Goal: Task Accomplishment & Management: Manage account settings

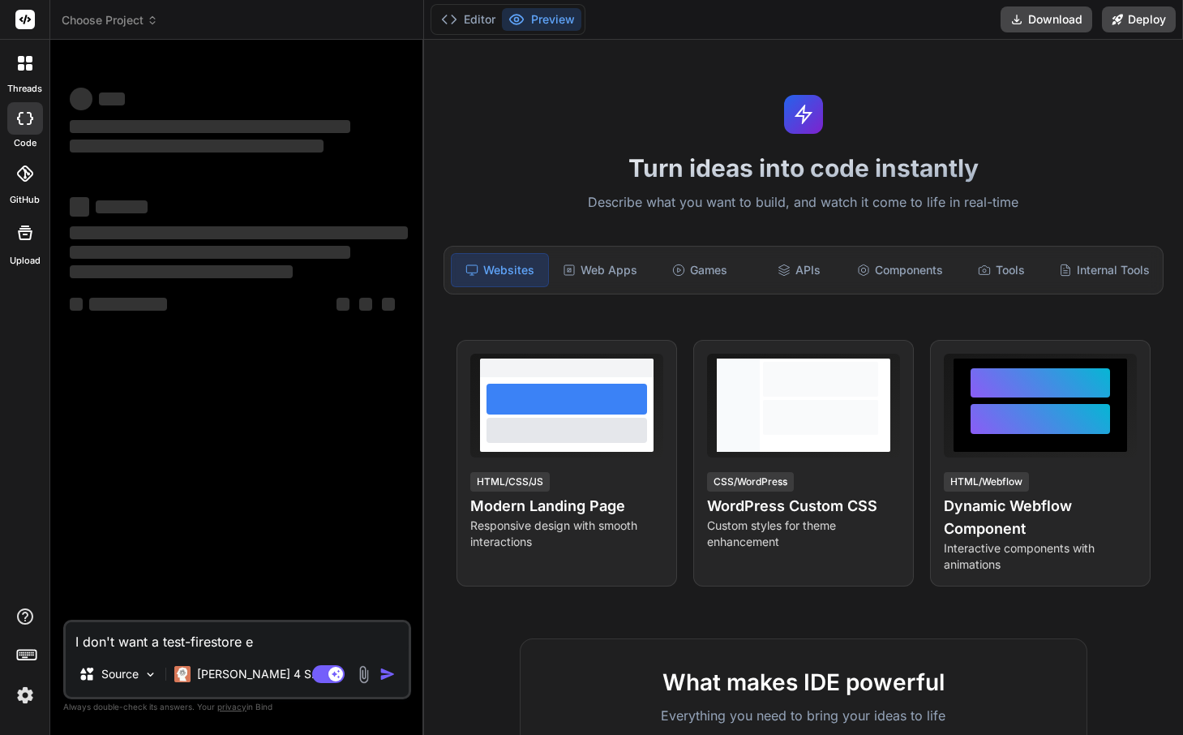
click at [27, 66] on icon at bounding box center [29, 67] width 6 height 6
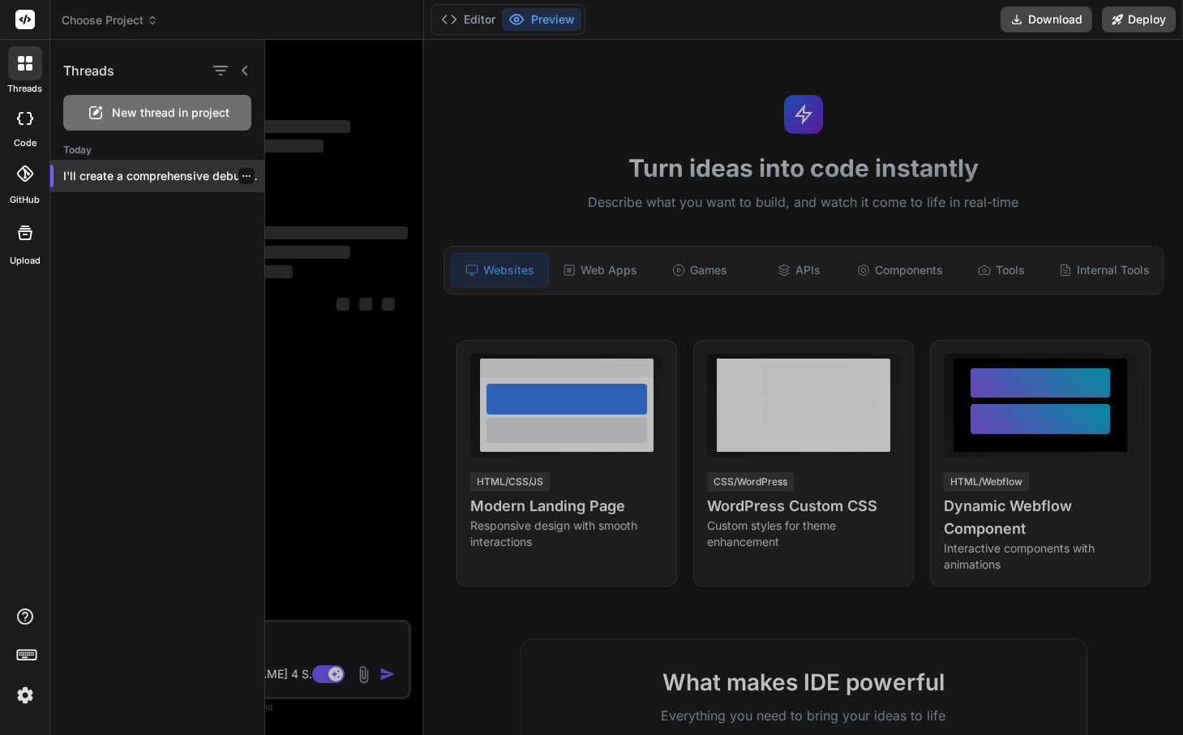
click at [174, 165] on div "I'll create a comprehensive debugging and fixing..." at bounding box center [157, 176] width 214 height 32
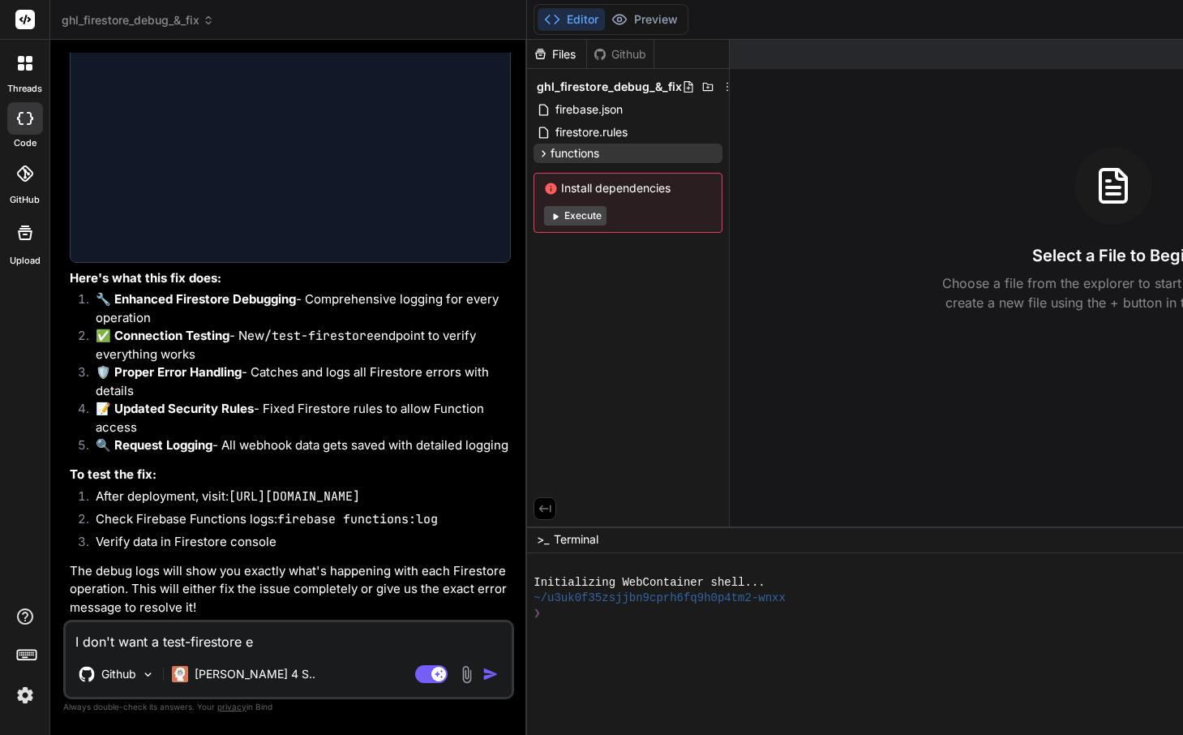
scroll to position [2982, 0]
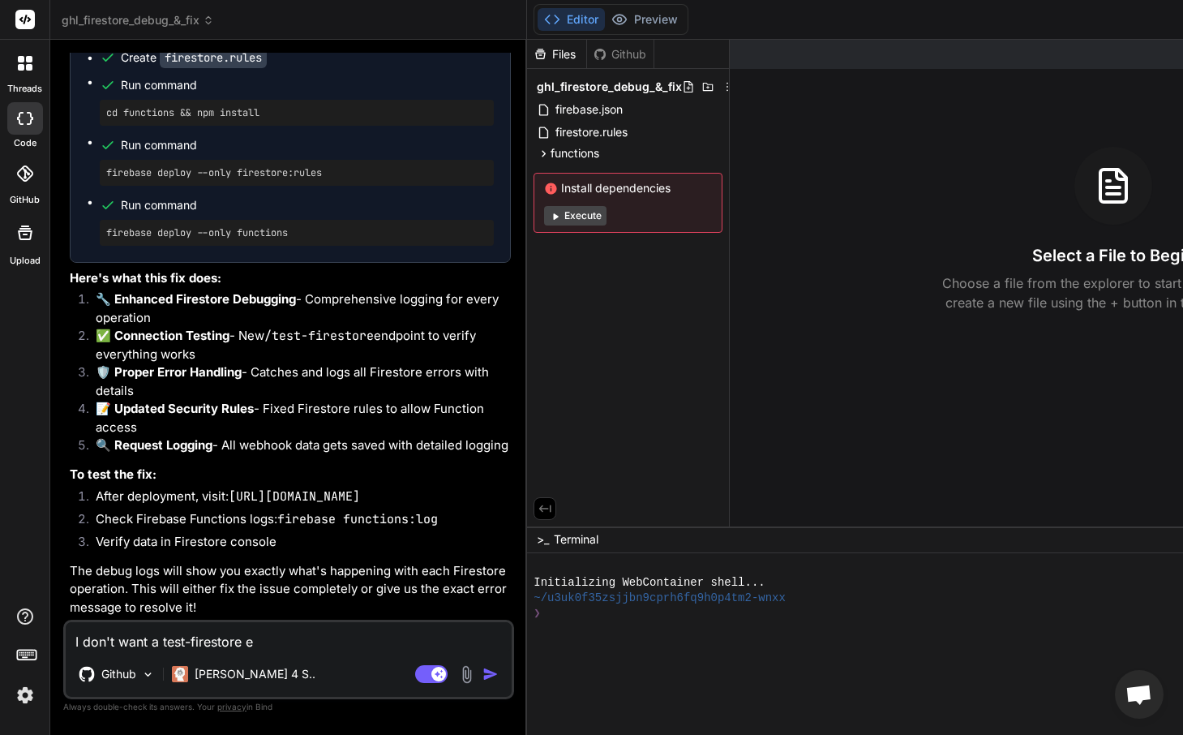
click at [197, 640] on textarea "I don't want a test-firestore e" at bounding box center [289, 636] width 446 height 29
click at [24, 702] on img at bounding box center [25, 695] width 28 height 28
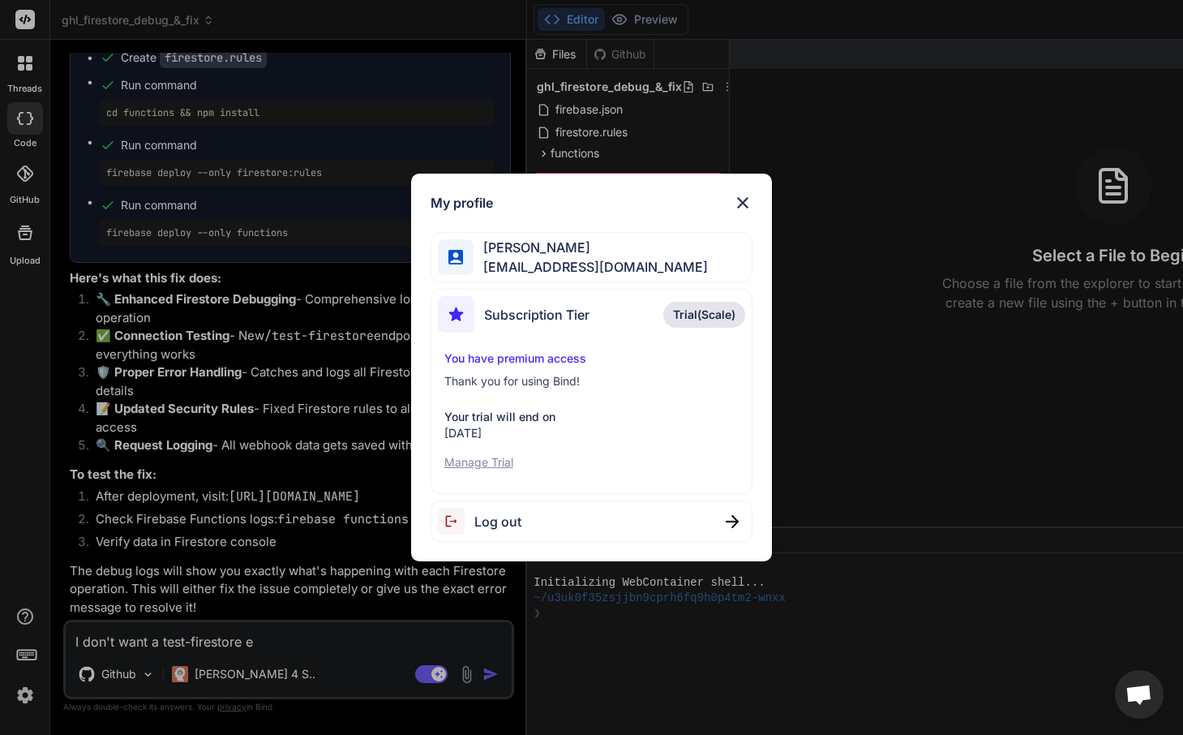
click at [487, 463] on p "Manage Trial" at bounding box center [591, 462] width 295 height 16
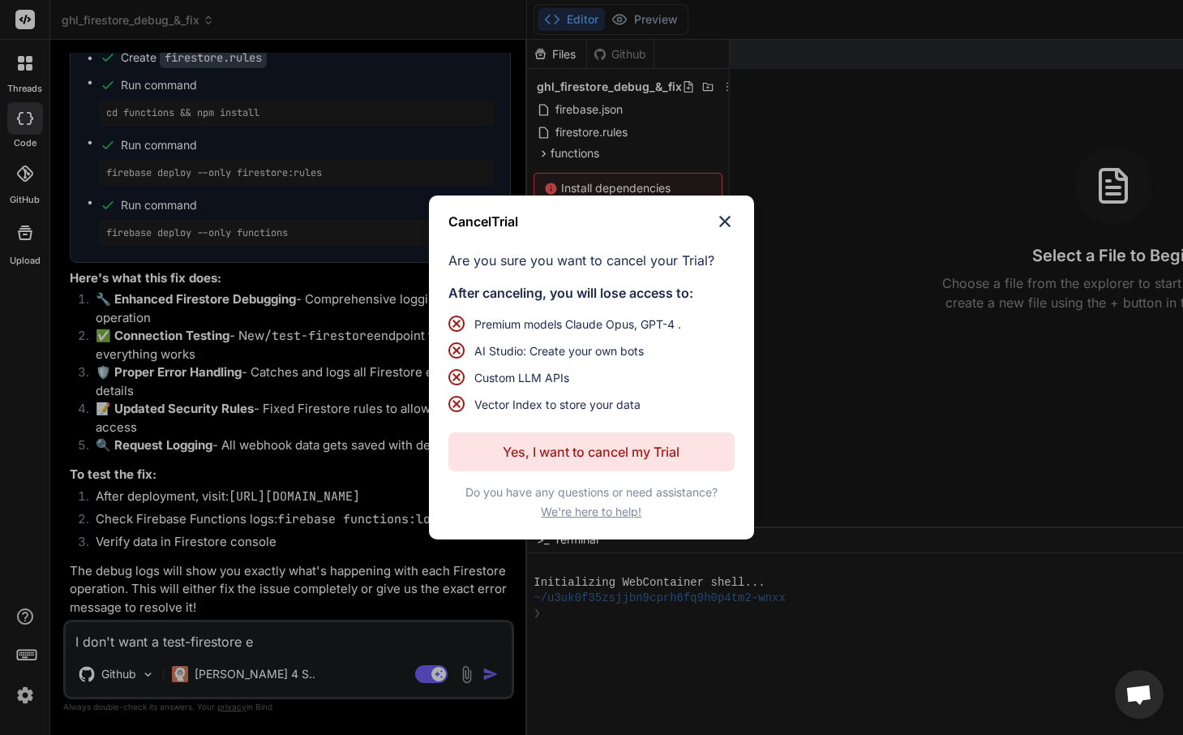
click at [701, 448] on button "Yes, I want to cancel my Trial" at bounding box center [591, 451] width 286 height 39
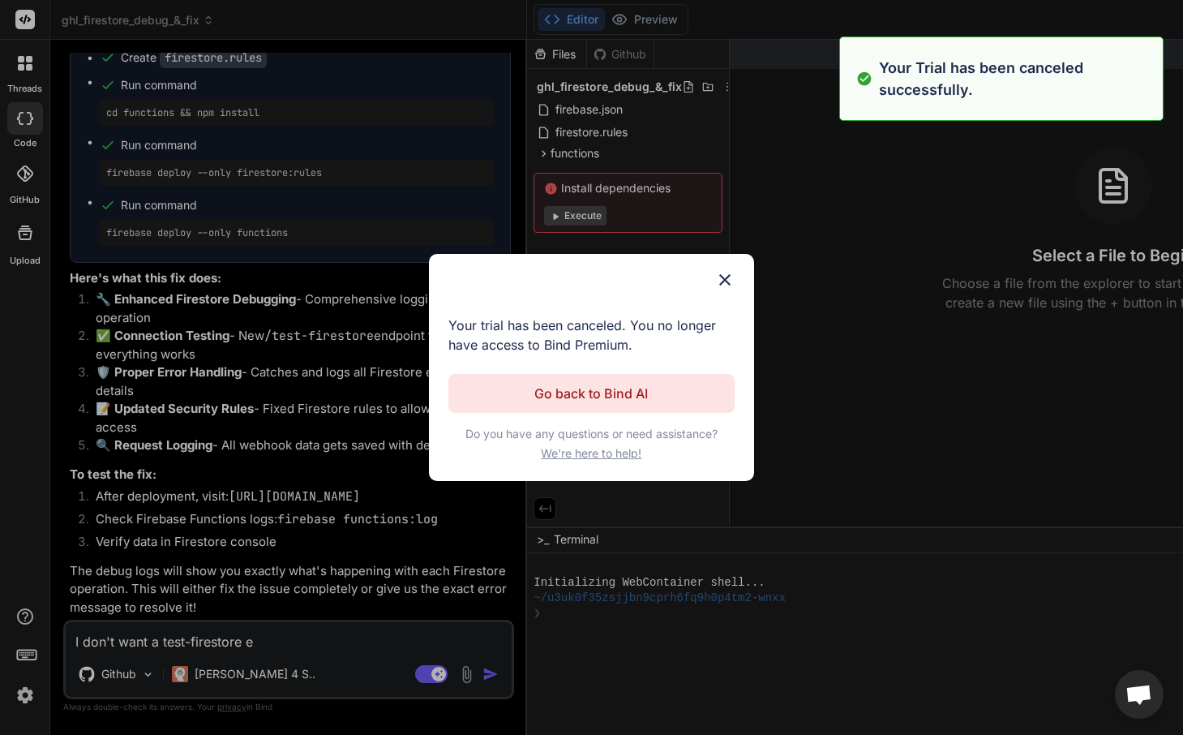
scroll to position [0, 0]
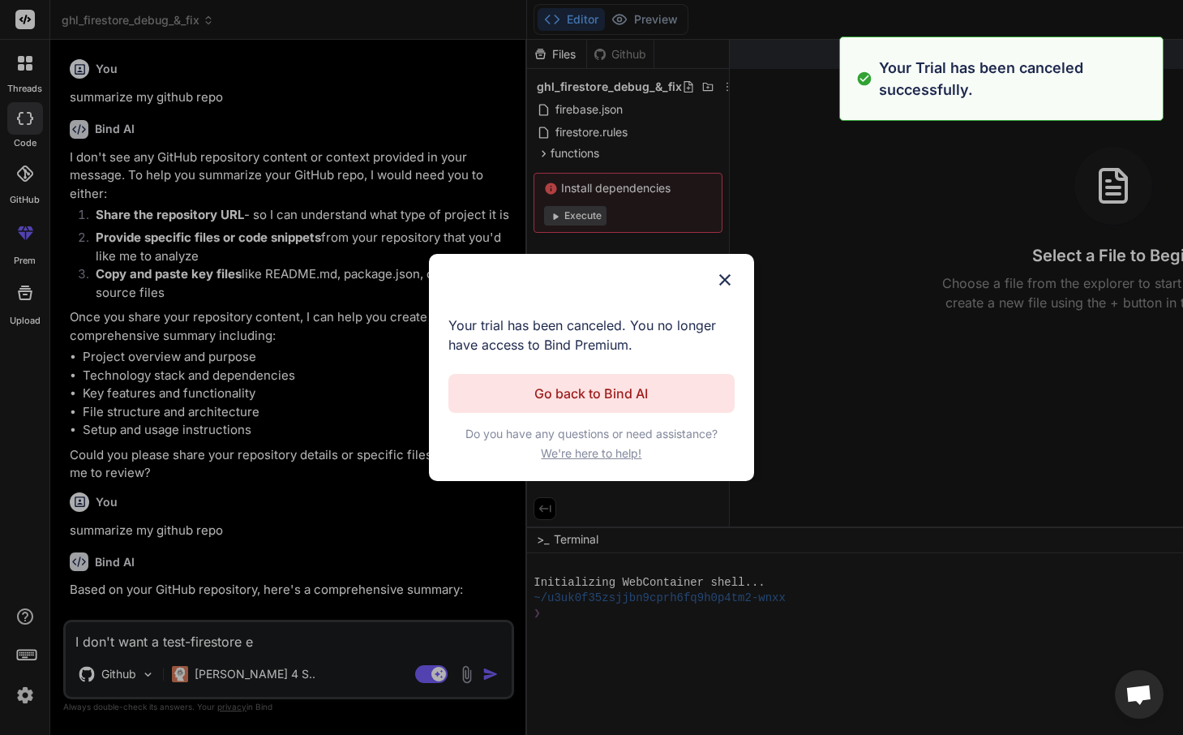
type textarea "x"
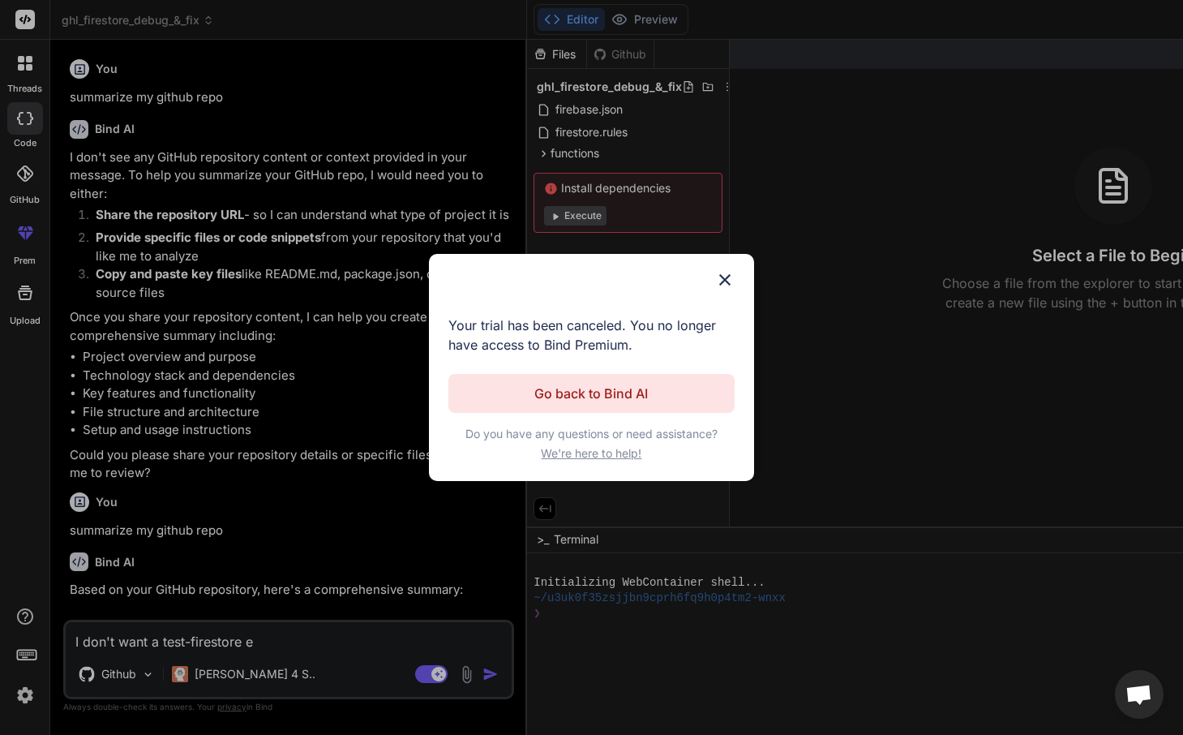
click at [29, 171] on div "Cancel Trial Your trial has been canceled. You no longer have access to Bind Pr…" at bounding box center [591, 367] width 1183 height 735
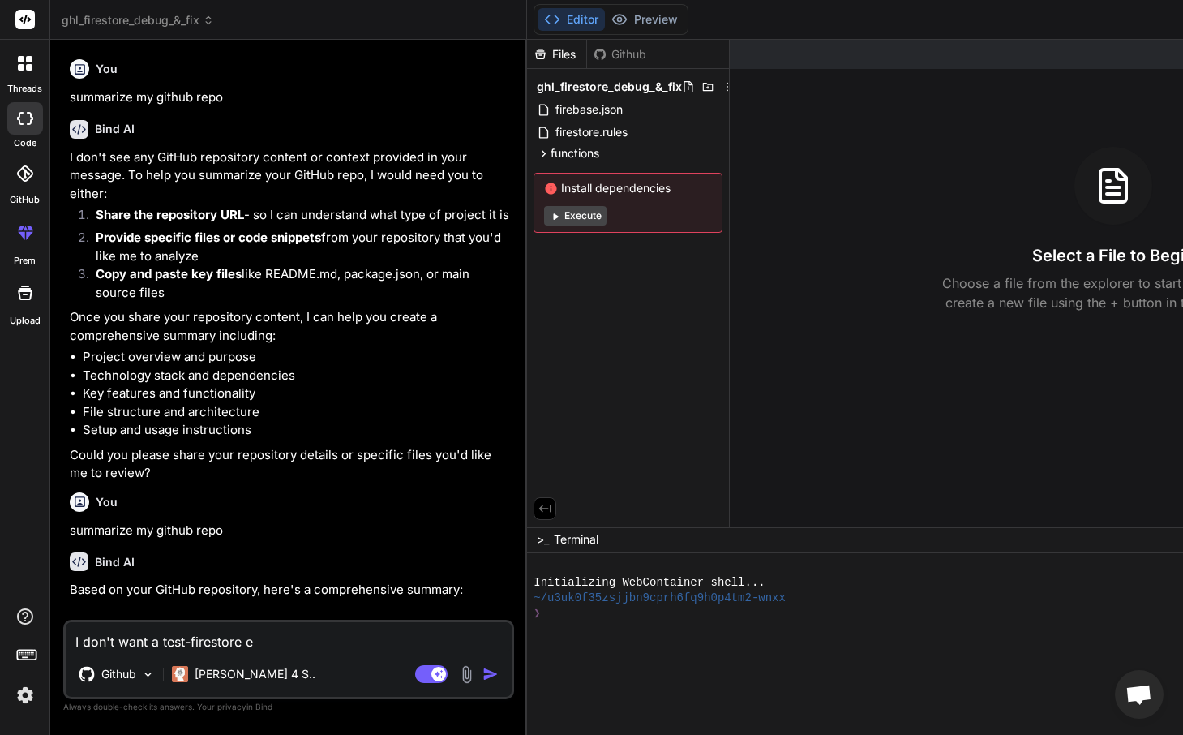
click at [18, 221] on div at bounding box center [25, 232] width 39 height 39
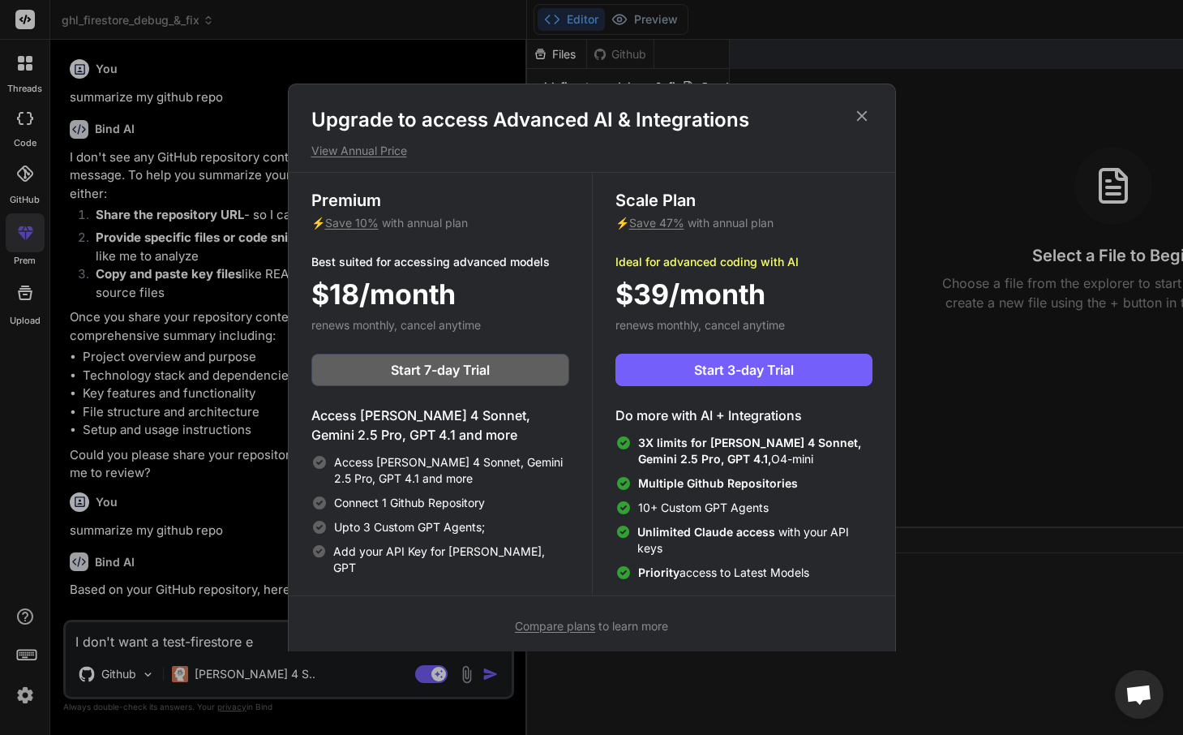
click at [864, 114] on icon at bounding box center [862, 116] width 18 height 18
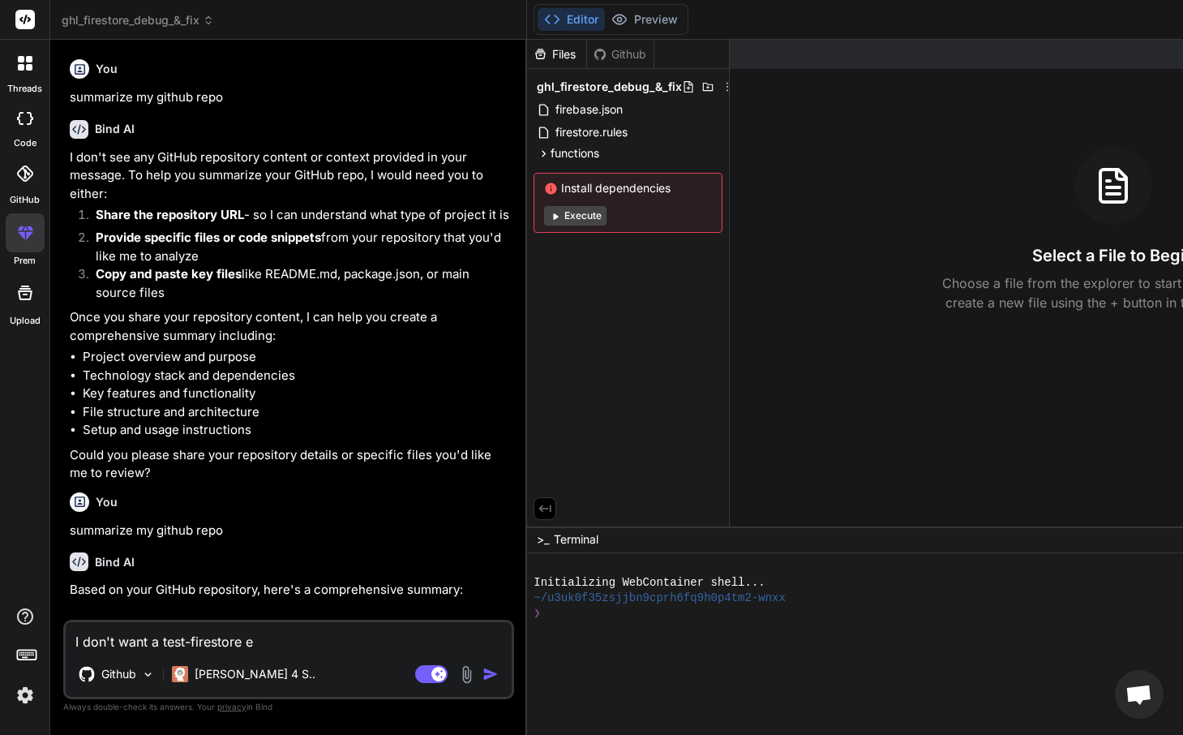
click at [24, 180] on icon at bounding box center [24, 173] width 16 height 16
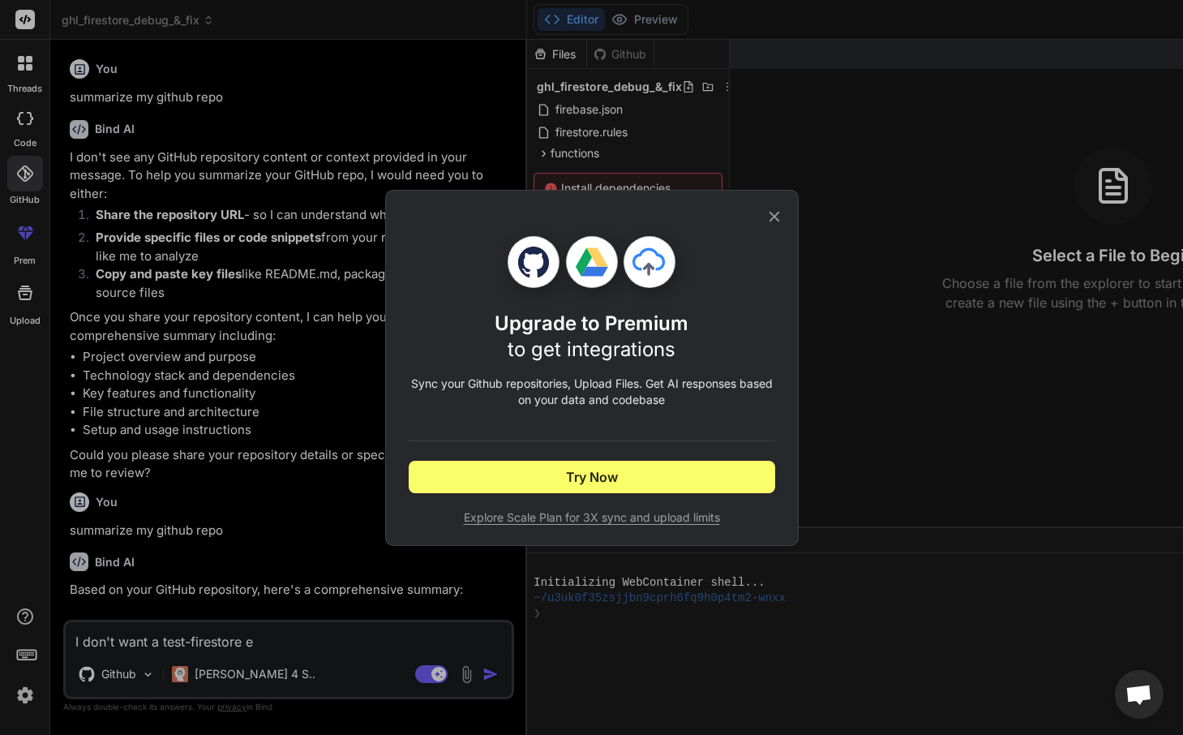
click at [772, 213] on icon at bounding box center [774, 216] width 11 height 11
